Goal: Transaction & Acquisition: Purchase product/service

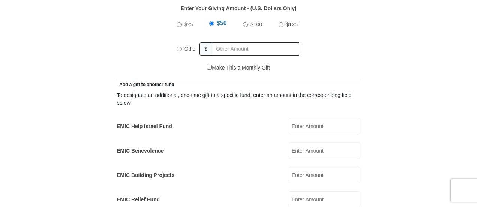
scroll to position [375, 0]
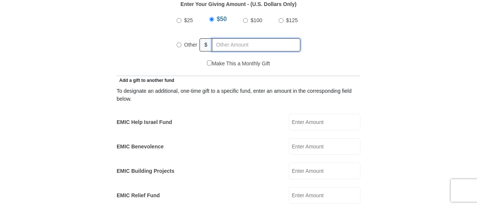
radio input "true"
click at [223, 38] on input "text" at bounding box center [258, 44] width 86 height 13
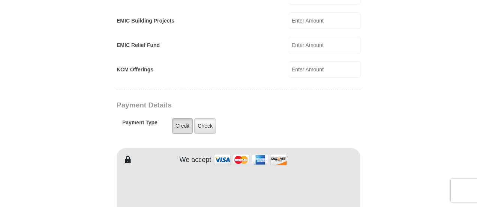
scroll to position [563, 0]
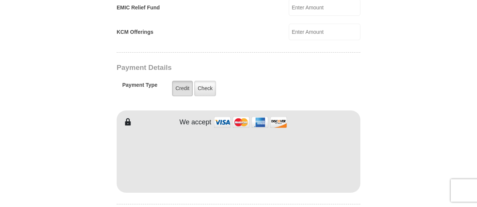
type input "60"
click at [181, 81] on label "Credit" at bounding box center [182, 88] width 21 height 15
click at [0, 0] on input "Credit" at bounding box center [0, 0] width 0 height 0
click at [181, 81] on label "Credit" at bounding box center [182, 88] width 21 height 15
click at [0, 0] on input "Credit" at bounding box center [0, 0] width 0 height 0
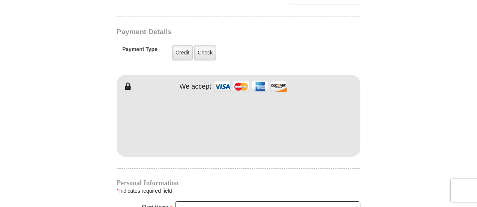
scroll to position [601, 0]
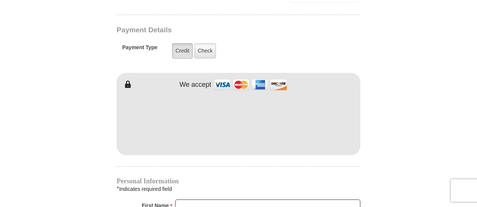
click at [180, 43] on label "Credit" at bounding box center [182, 50] width 21 height 15
click at [0, 0] on input "Credit" at bounding box center [0, 0] width 0 height 0
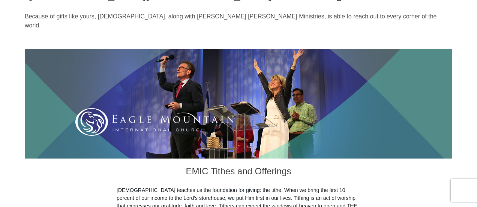
scroll to position [0, 0]
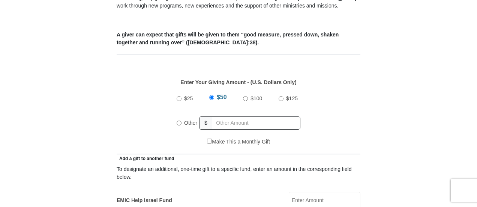
scroll to position [300, 0]
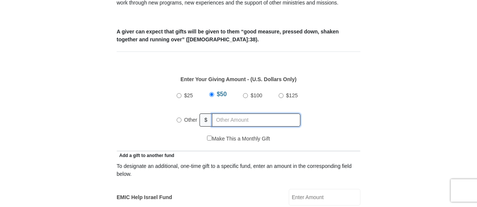
radio input "true"
click at [221, 113] on input "text" at bounding box center [258, 119] width 86 height 13
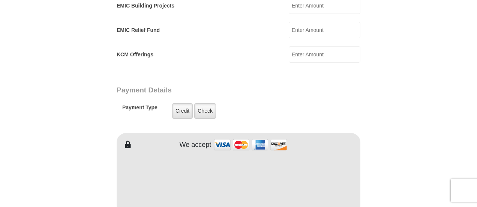
scroll to position [563, 0]
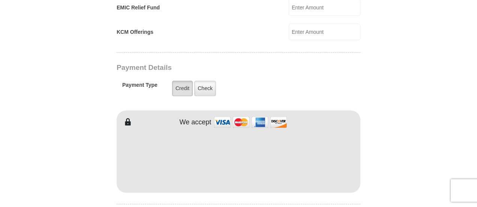
type input "60"
click at [178, 81] on label "Credit" at bounding box center [182, 88] width 21 height 15
click at [0, 0] on input "Credit" at bounding box center [0, 0] width 0 height 0
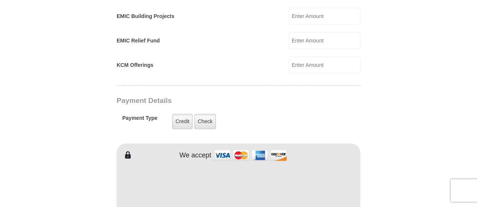
scroll to position [488, 0]
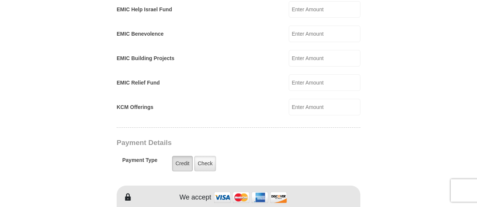
click at [184, 156] on label "Credit" at bounding box center [182, 163] width 21 height 15
click at [0, 0] on input "Credit" at bounding box center [0, 0] width 0 height 0
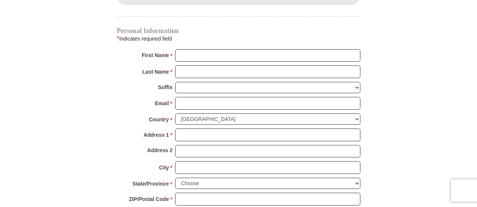
scroll to position [601, 0]
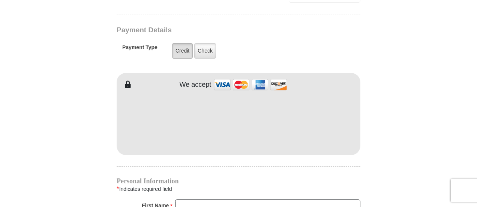
click at [176, 43] on label "Credit" at bounding box center [182, 50] width 21 height 15
click at [0, 0] on input "Credit" at bounding box center [0, 0] width 0 height 0
click at [183, 43] on label "Credit" at bounding box center [182, 50] width 21 height 15
click at [0, 0] on input "Credit" at bounding box center [0, 0] width 0 height 0
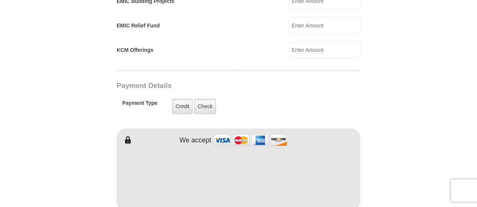
scroll to position [488, 0]
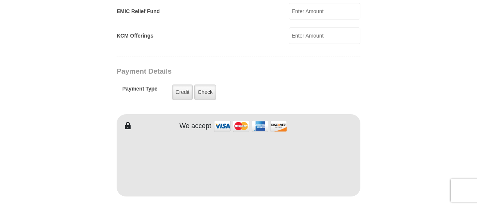
scroll to position [563, 0]
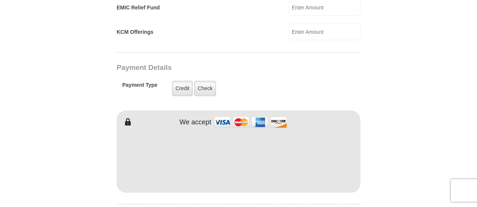
drag, startPoint x: 216, startPoint y: 110, endPoint x: 240, endPoint y: 114, distance: 24.4
click at [216, 114] on img at bounding box center [250, 122] width 75 height 16
drag, startPoint x: 186, startPoint y: 75, endPoint x: 400, endPoint y: 103, distance: 215.8
click at [186, 81] on label "Credit" at bounding box center [182, 88] width 21 height 15
click at [0, 0] on input "Credit" at bounding box center [0, 0] width 0 height 0
